Goal: Information Seeking & Learning: Learn about a topic

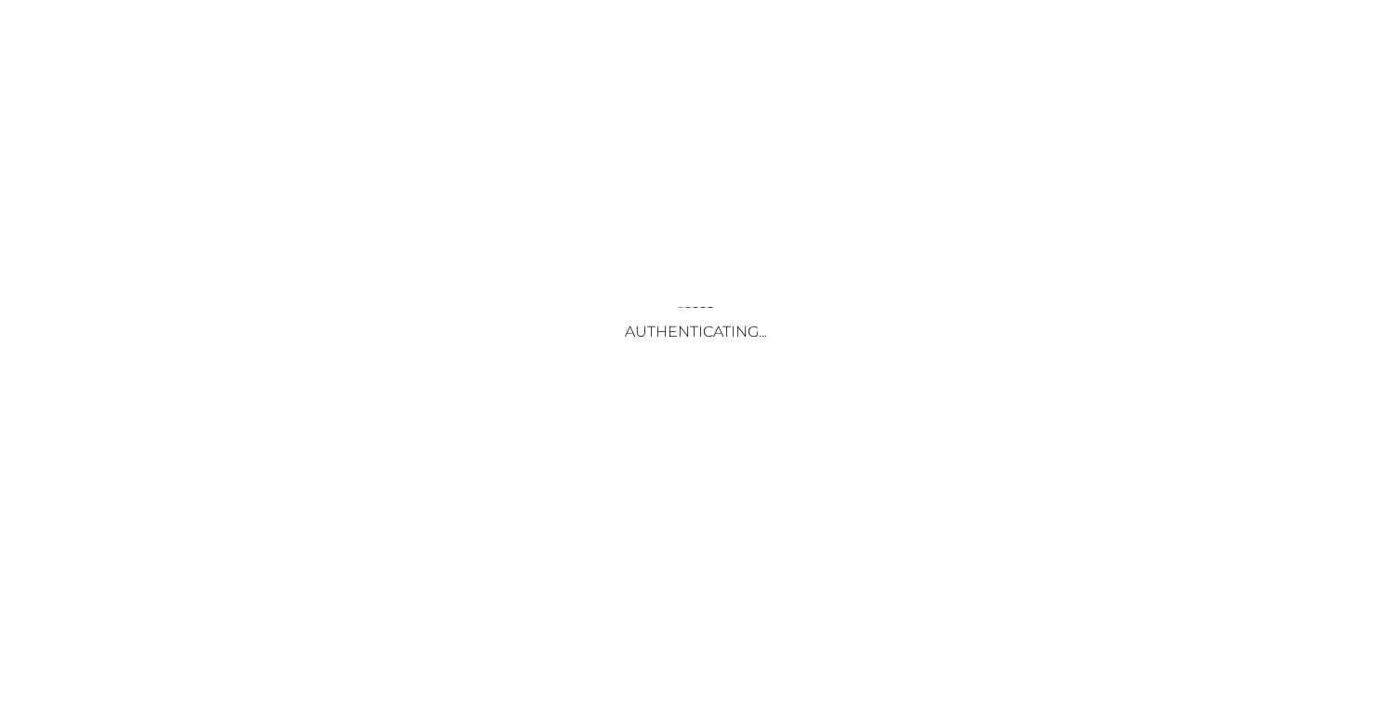
click at [727, 519] on div "Authenticating..." at bounding box center [695, 359] width 1391 height 719
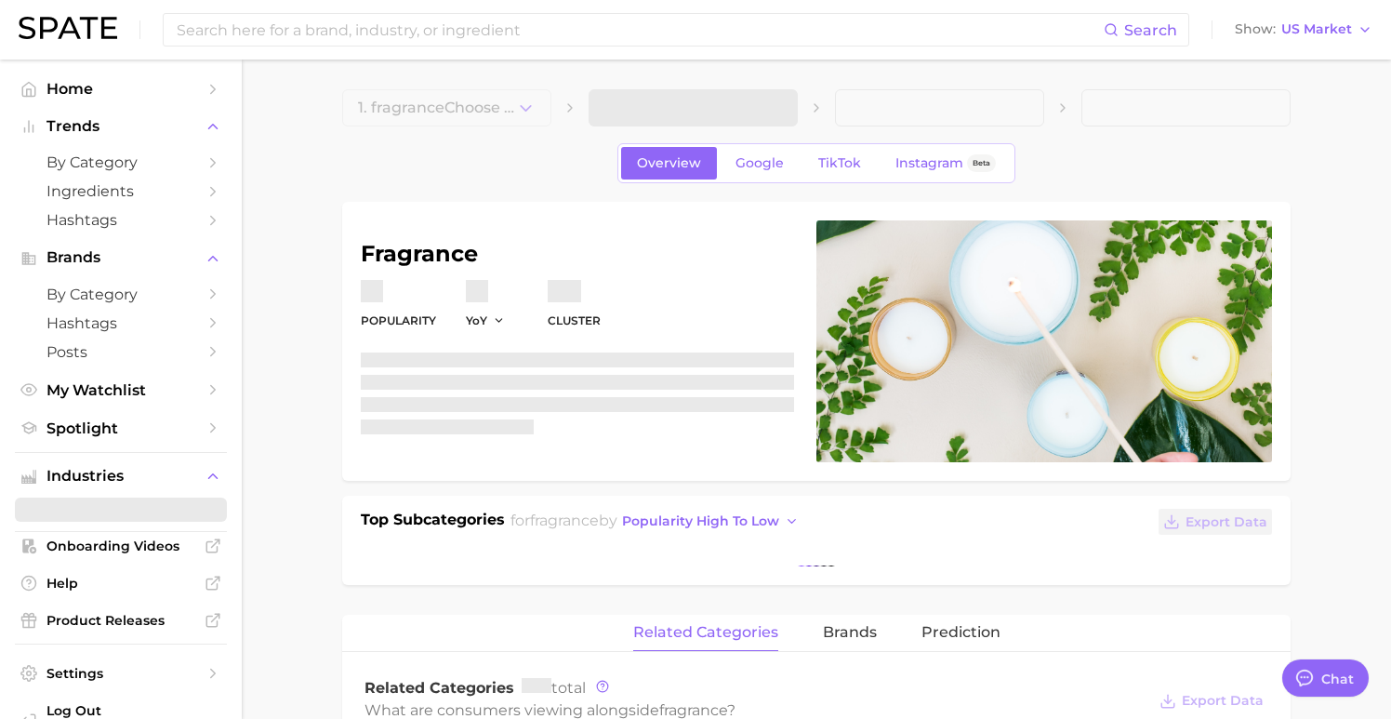
type textarea "x"
